Goal: Task Accomplishment & Management: Manage account settings

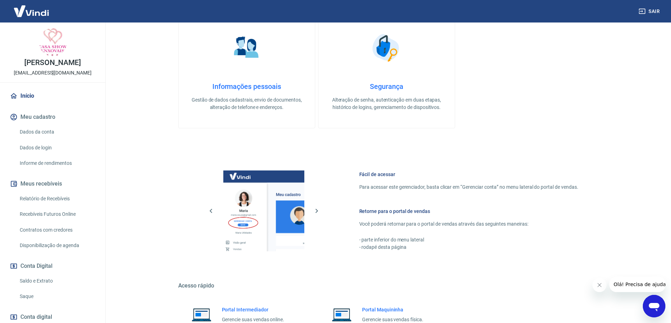
scroll to position [277, 0]
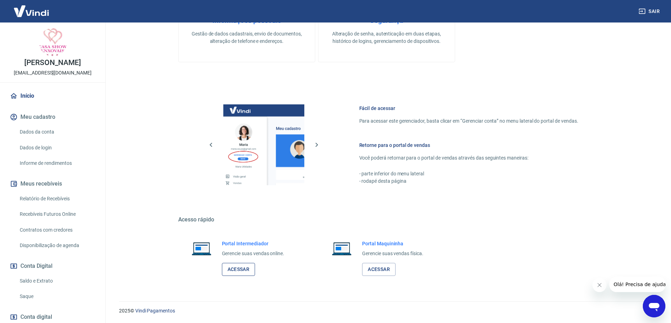
click at [238, 269] on link "Acessar" at bounding box center [238, 269] width 33 height 13
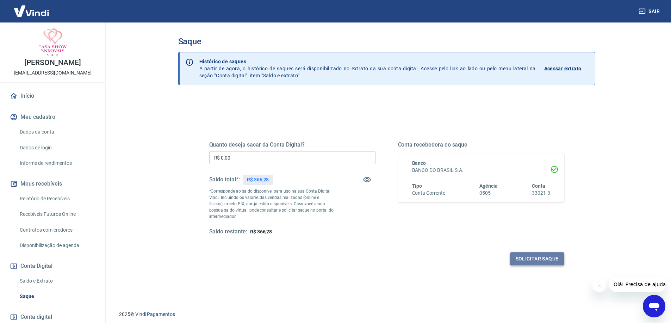
click at [536, 257] on button "Solicitar saque" at bounding box center [537, 259] width 54 height 13
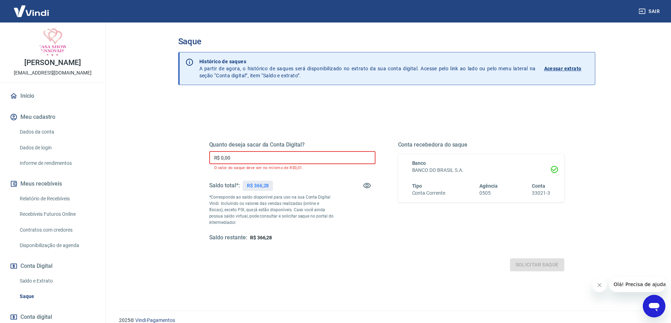
click at [291, 159] on input "R$ 0,00" at bounding box center [292, 157] width 166 height 13
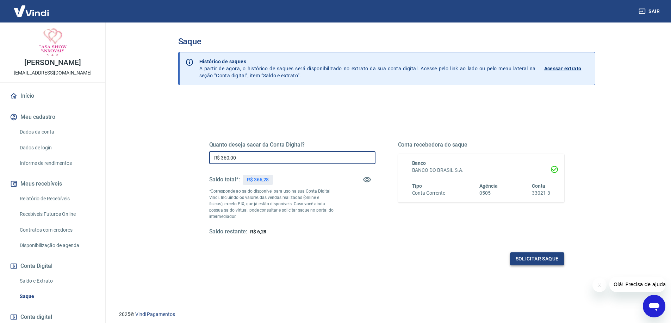
type input "R$ 360,00"
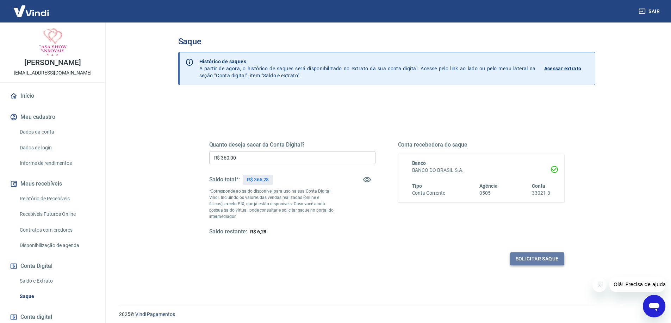
click at [534, 258] on button "Solicitar saque" at bounding box center [537, 259] width 54 height 13
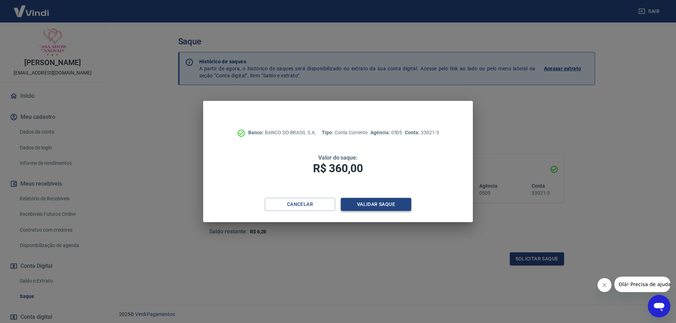
click at [364, 203] on button "Validar saque" at bounding box center [376, 204] width 70 height 13
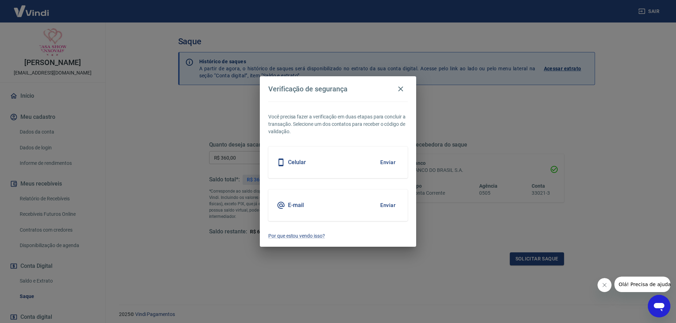
click at [390, 159] on button "Enviar" at bounding box center [387, 162] width 23 height 15
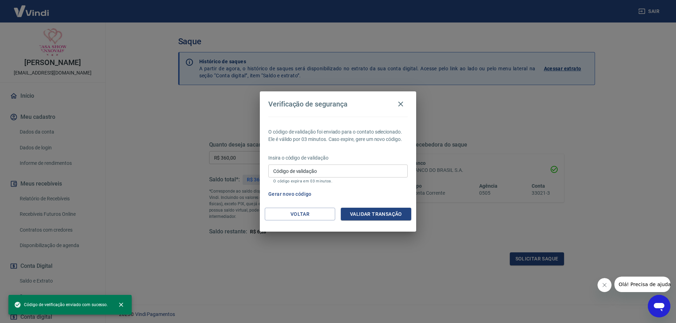
click at [339, 168] on input "Código de validação" at bounding box center [337, 171] width 139 height 13
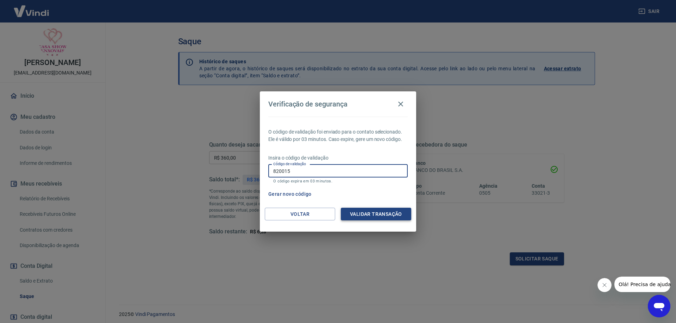
type input "820015"
click at [375, 212] on button "Validar transação" at bounding box center [376, 214] width 70 height 13
